Goal: Information Seeking & Learning: Learn about a topic

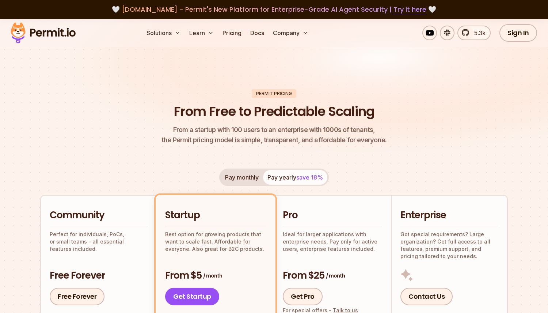
scroll to position [133, 0]
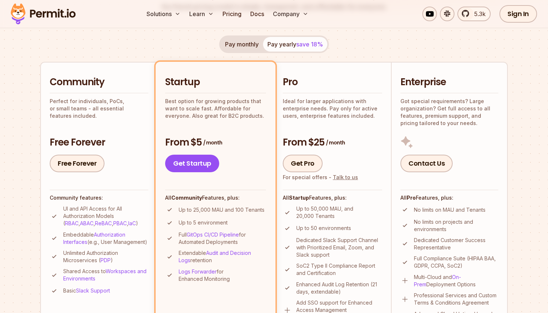
click at [43, 14] on img at bounding box center [43, 13] width 72 height 25
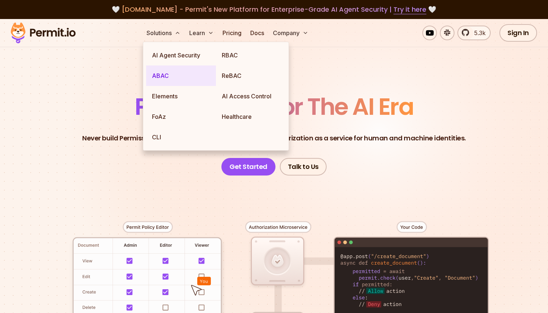
click at [166, 84] on link "ABAC" at bounding box center [181, 75] width 70 height 20
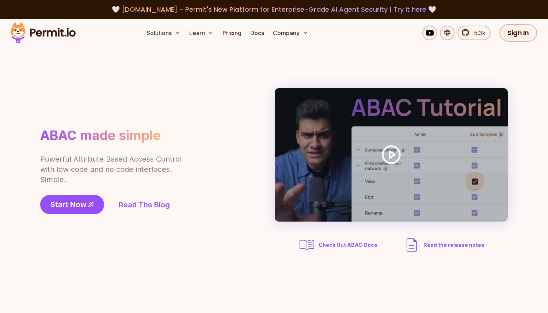
click at [102, 96] on div "ABAC made simple Powerful Attribute Based Access Control with low code and no c…" at bounding box center [274, 171] width 468 height 166
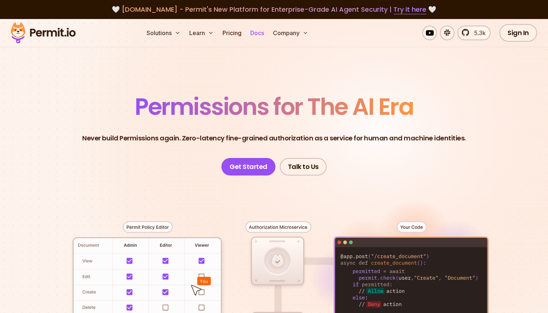
click at [257, 35] on link "Docs" at bounding box center [258, 33] width 20 height 15
